Goal: Information Seeking & Learning: Learn about a topic

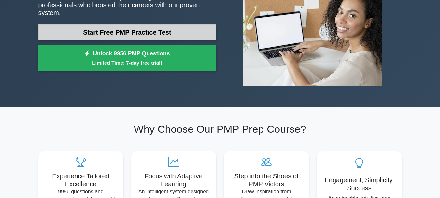
click at [159, 25] on link "Start Free PMP Practice Test" at bounding box center [127, 32] width 178 height 16
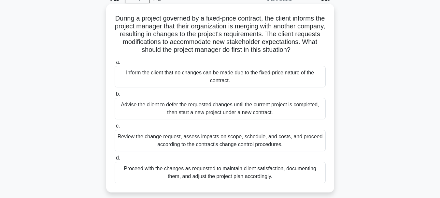
scroll to position [65, 0]
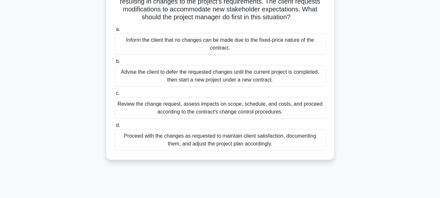
click at [225, 107] on div "Review the change request, assess impacts on scope, schedule, and costs, and pr…" at bounding box center [220, 108] width 211 height 22
click at [115, 95] on input "c. Review the change request, assess impacts on scope, schedule, and costs, and…" at bounding box center [115, 93] width 0 height 4
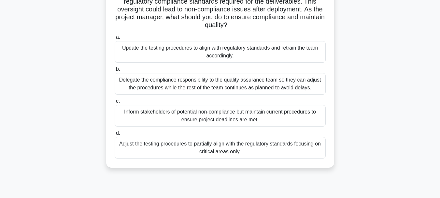
scroll to position [33, 0]
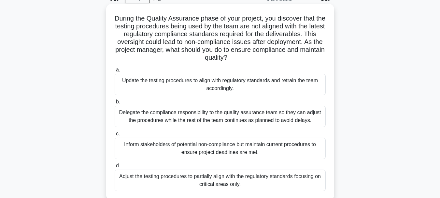
click at [201, 122] on div "Delegate the compliance responsibility to the quality assurance team so they ca…" at bounding box center [220, 117] width 211 height 22
click at [115, 104] on input "b. Delegate the compliance responsibility to the quality assurance team so they…" at bounding box center [115, 102] width 0 height 4
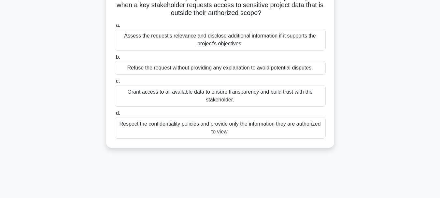
scroll to position [65, 0]
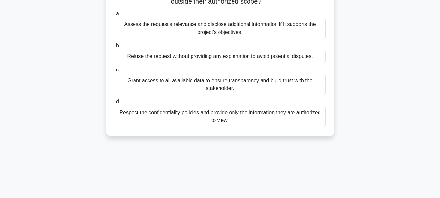
click at [242, 115] on div "Respect the confidentiality policies and provide only the information they are …" at bounding box center [220, 117] width 211 height 22
click at [115, 104] on input "d. Respect the confidentiality policies and provide only the information they a…" at bounding box center [115, 102] width 0 height 4
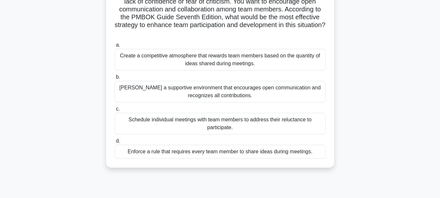
click at [236, 98] on div "Foster a supportive environment that encourages open communication and recogniz…" at bounding box center [220, 92] width 211 height 22
click at [115, 79] on input "b. Foster a supportive environment that encourages open communication and recog…" at bounding box center [115, 77] width 0 height 4
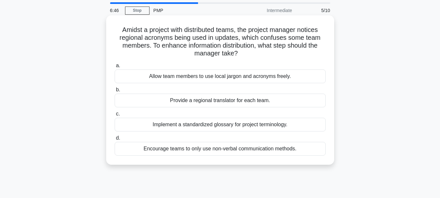
scroll to position [33, 0]
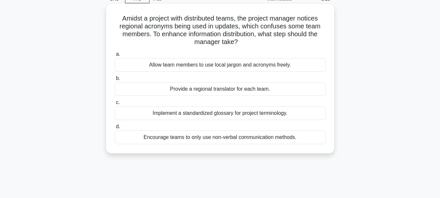
click at [246, 115] on div "Implement a standardized glossary for project terminology." at bounding box center [220, 113] width 211 height 14
click at [115, 105] on input "c. Implement a standardized glossary for project terminology." at bounding box center [115, 102] width 0 height 4
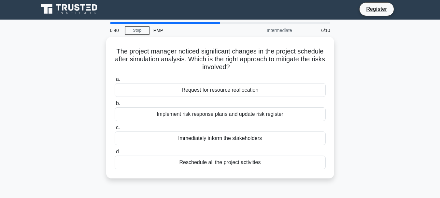
scroll to position [0, 0]
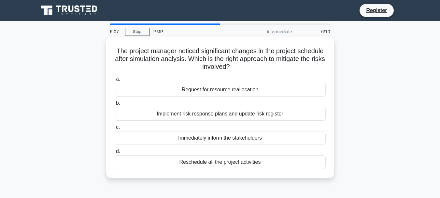
click at [262, 92] on div "Request for resource reallocation" at bounding box center [220, 90] width 211 height 14
click at [115, 81] on input "a. Request for resource reallocation" at bounding box center [115, 79] width 0 height 4
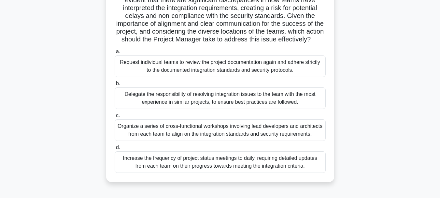
scroll to position [130, 0]
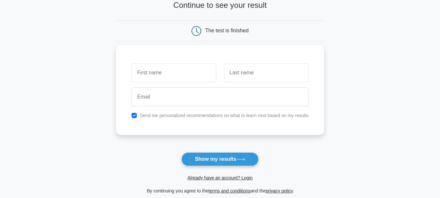
scroll to position [65, 0]
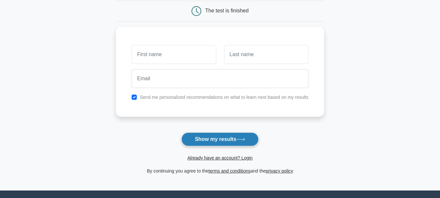
click at [224, 142] on button "Show my results" at bounding box center [220, 139] width 77 height 14
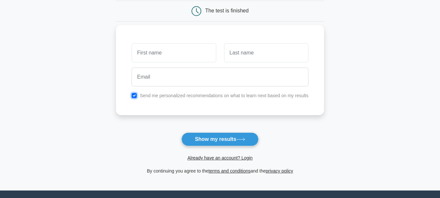
click at [134, 97] on input "checkbox" at bounding box center [134, 95] width 5 height 5
checkbox input "false"
click at [164, 50] on input "text" at bounding box center [174, 52] width 84 height 19
type input "amal"
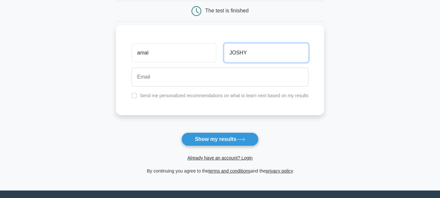
type input "JOSHY"
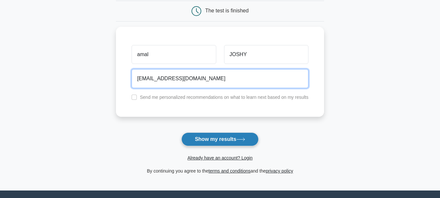
type input "AMALJOSHY90@GMAIL.COM"
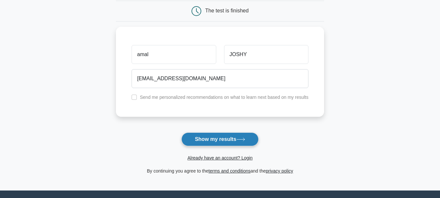
click at [237, 137] on button "Show my results" at bounding box center [220, 139] width 77 height 14
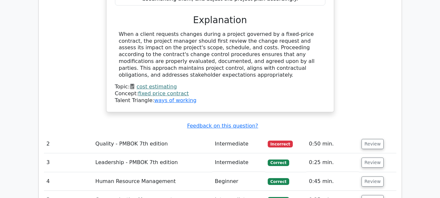
scroll to position [750, 0]
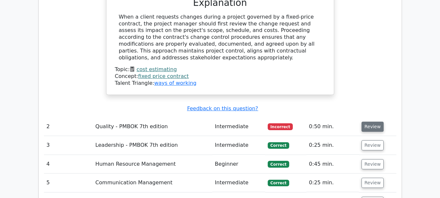
click at [378, 122] on button "Review" at bounding box center [373, 127] width 22 height 10
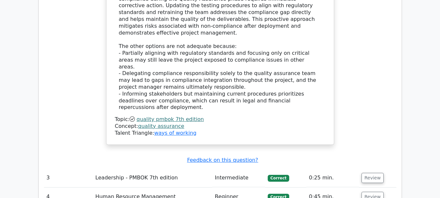
scroll to position [1141, 0]
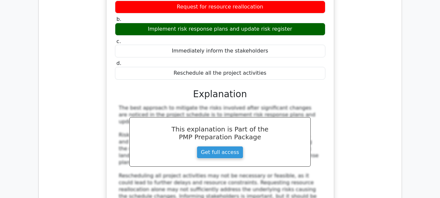
scroll to position [1401, 0]
